Goal: Transaction & Acquisition: Purchase product/service

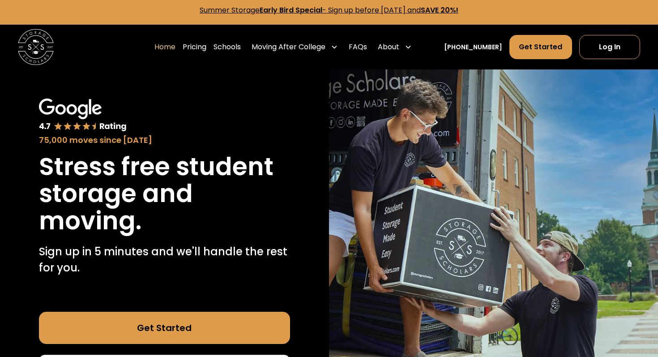
scroll to position [15, 0]
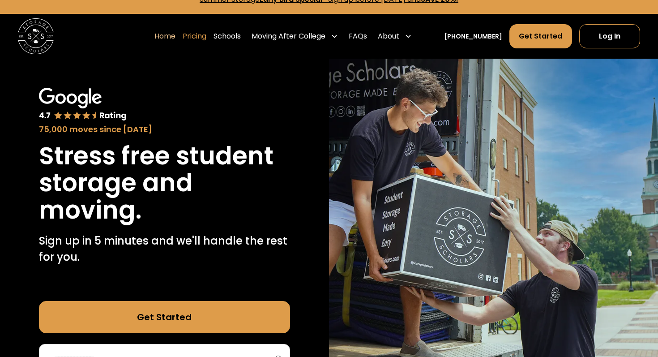
click at [206, 38] on link "Pricing" at bounding box center [195, 36] width 24 height 25
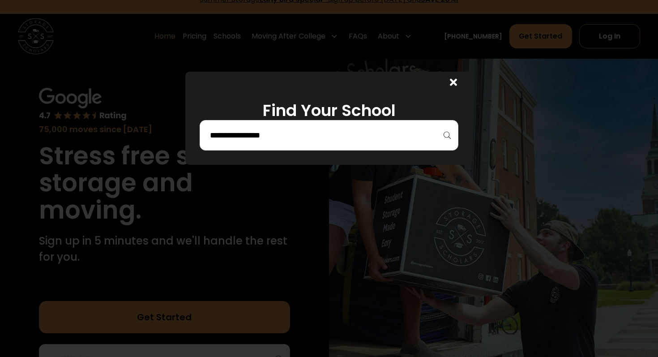
click at [270, 143] on div at bounding box center [329, 135] width 259 height 30
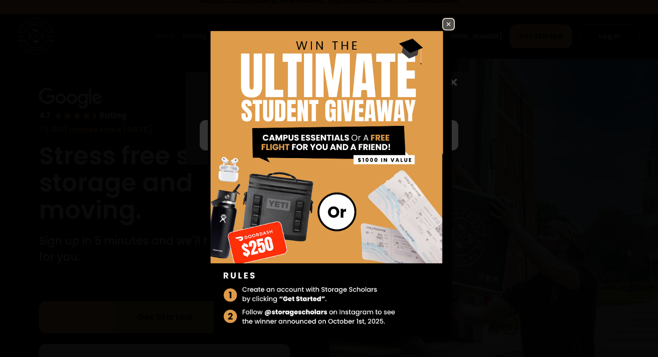
click at [451, 22] on img at bounding box center [448, 24] width 11 height 11
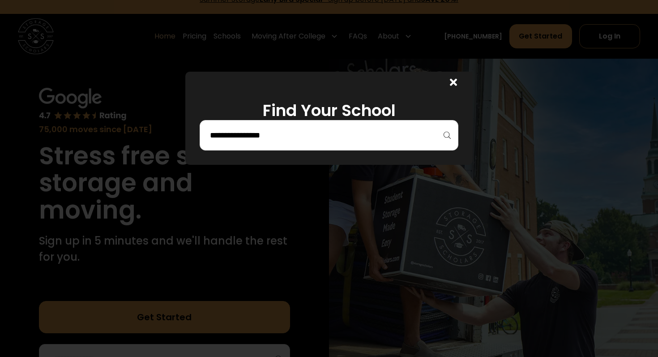
click at [363, 141] on input "search" at bounding box center [329, 135] width 240 height 15
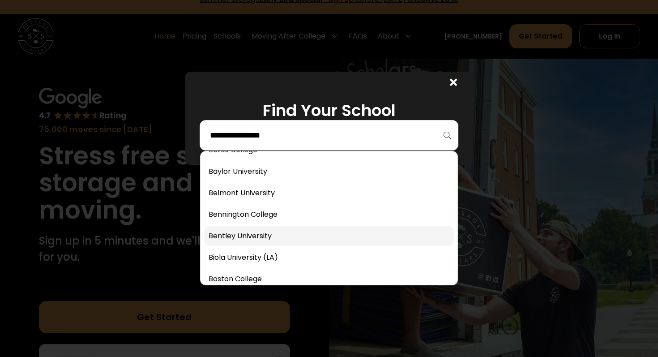
scroll to position [322, 0]
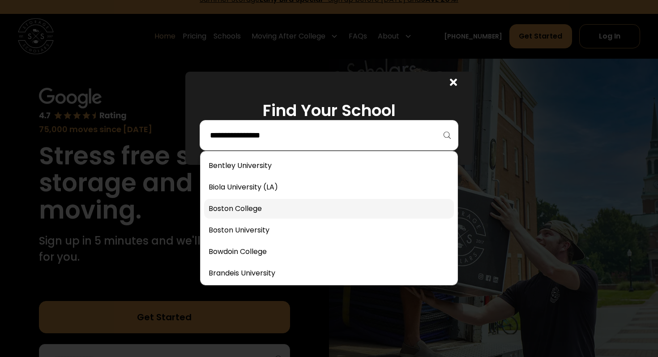
click at [324, 206] on link at bounding box center [329, 209] width 250 height 20
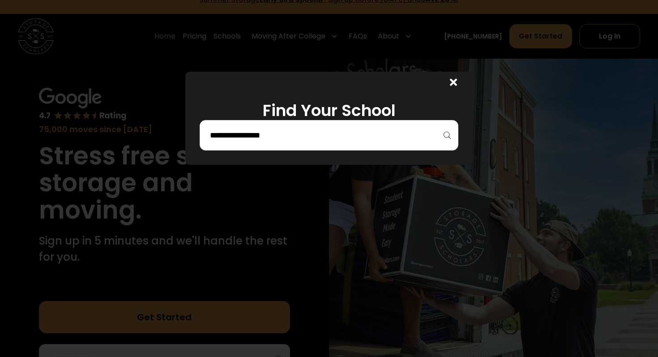
click at [311, 138] on input "search" at bounding box center [329, 135] width 240 height 15
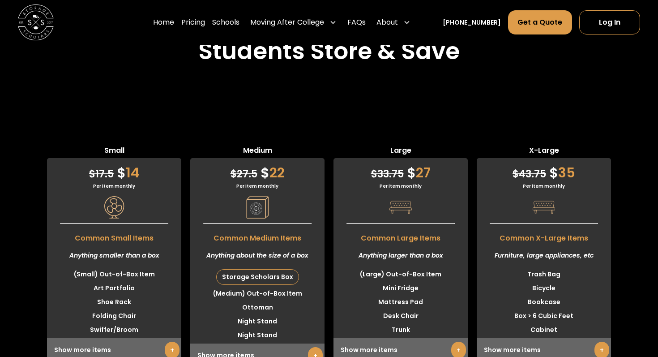
scroll to position [2235, 0]
